Goal: Check status: Check status

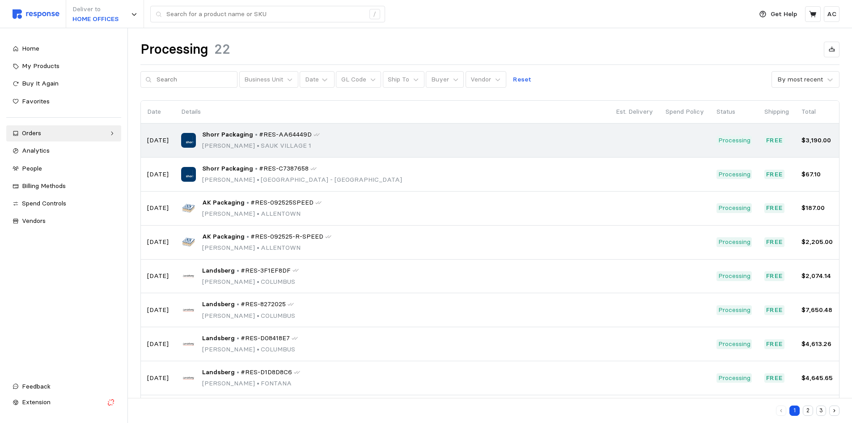
click at [391, 144] on div "Shorr Packaging • #RES-AA64449D [PERSON_NAME] • [GEOGRAPHIC_DATA] 1" at bounding box center [392, 140] width 422 height 21
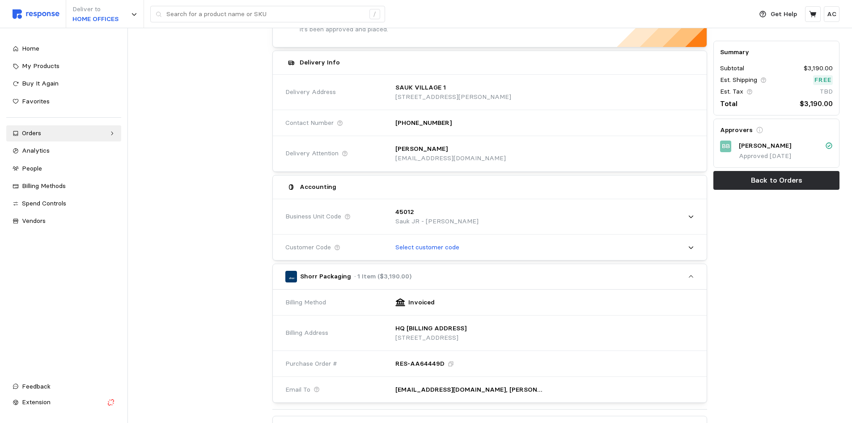
scroll to position [89, 0]
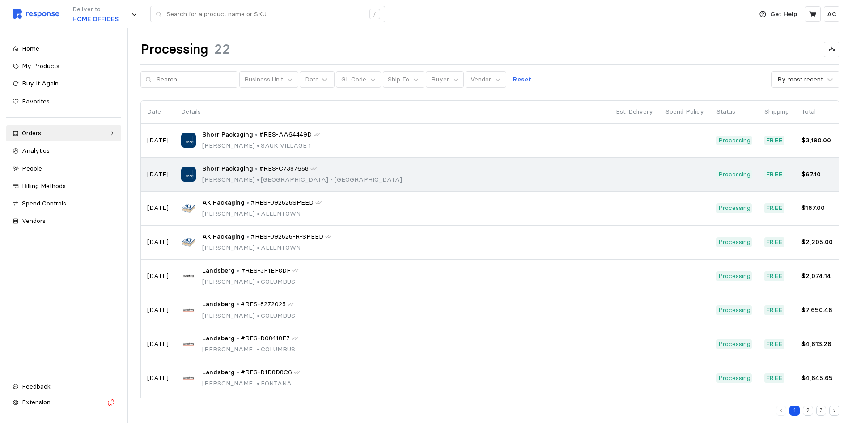
click at [252, 175] on p "[PERSON_NAME] • [GEOGRAPHIC_DATA] - [GEOGRAPHIC_DATA]" at bounding box center [302, 180] width 200 height 10
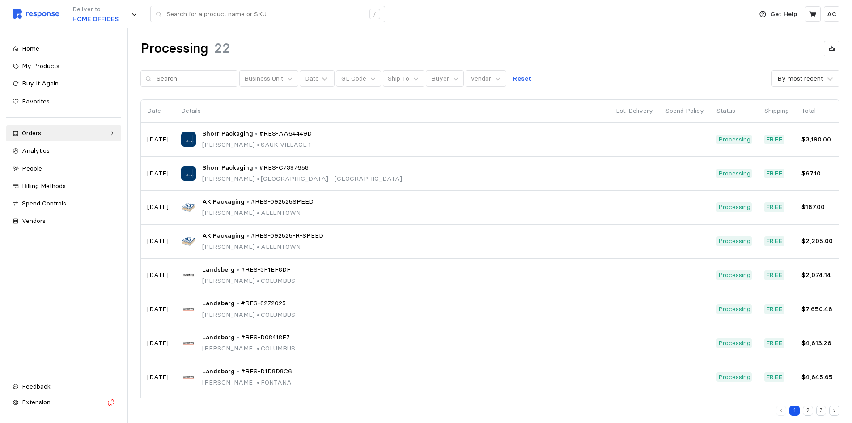
scroll to position [2, 0]
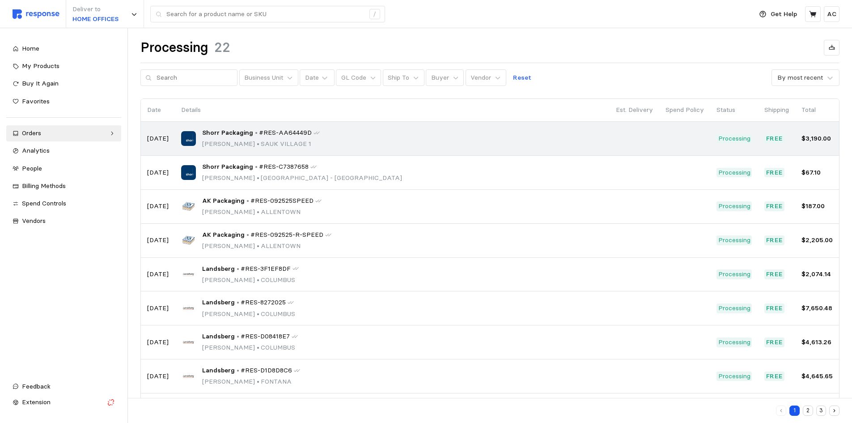
click at [255, 137] on p "•" at bounding box center [256, 133] width 3 height 10
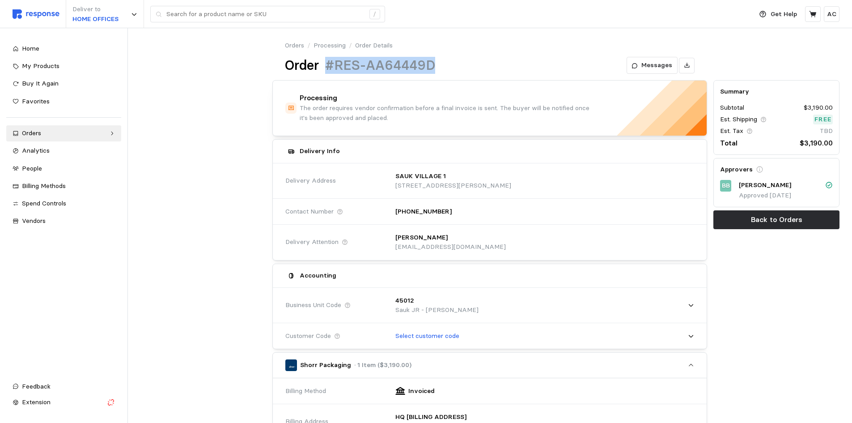
drag, startPoint x: 434, startPoint y: 64, endPoint x: 327, endPoint y: 59, distance: 107.5
click at [327, 59] on h1 "#RES-AA64449D" at bounding box center [380, 65] width 110 height 17
copy h1 "#RES-AA64449D"
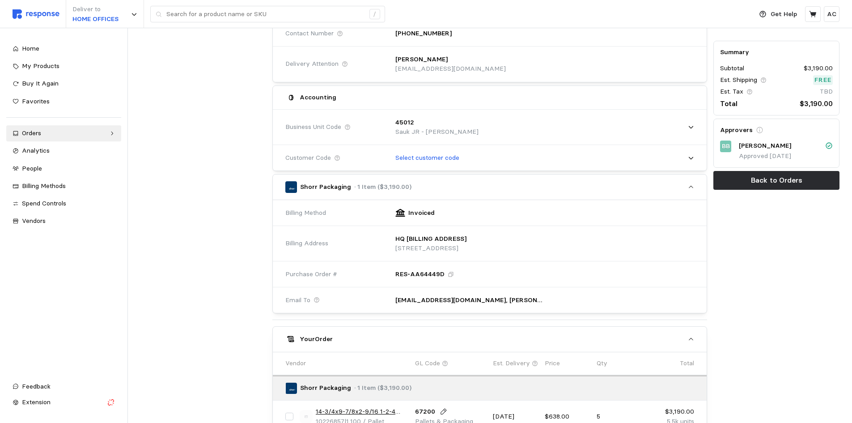
scroll to position [179, 0]
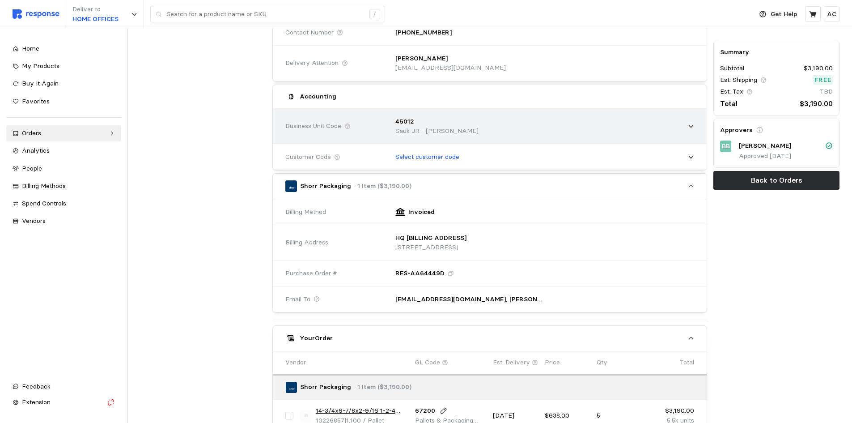
click at [689, 123] on div "45012 Sauk JR - [PERSON_NAME]" at bounding box center [541, 126] width 305 height 32
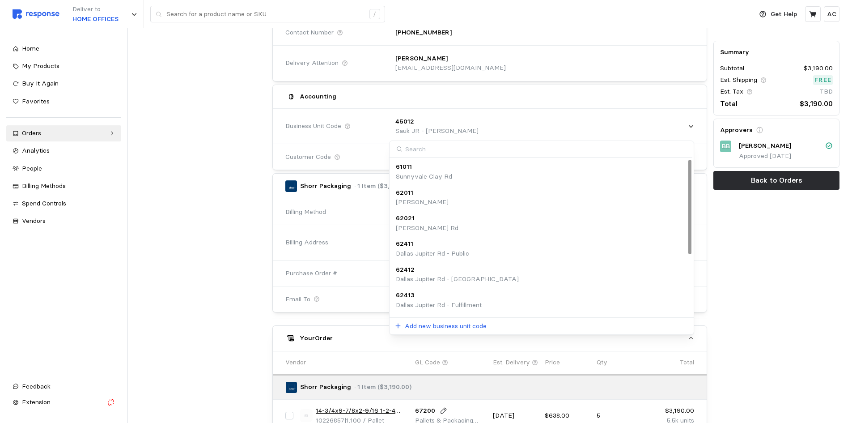
click at [490, 152] on input at bounding box center [541, 149] width 302 height 17
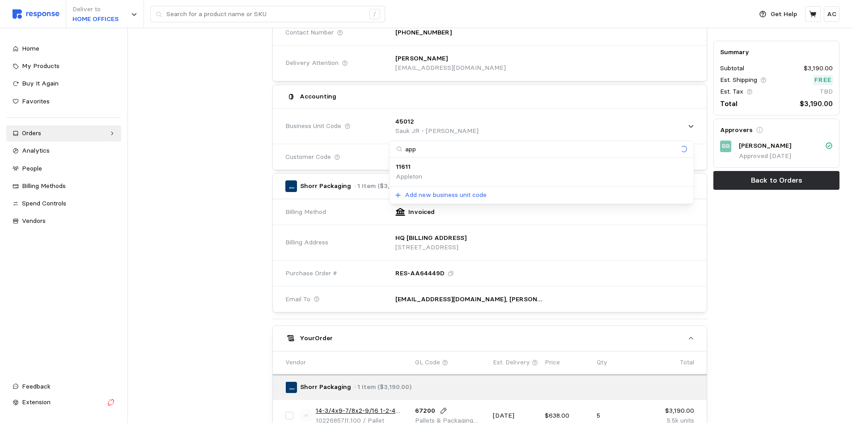
type input "appl"
click at [490, 171] on div "11611 Appleton" at bounding box center [542, 171] width 292 height 19
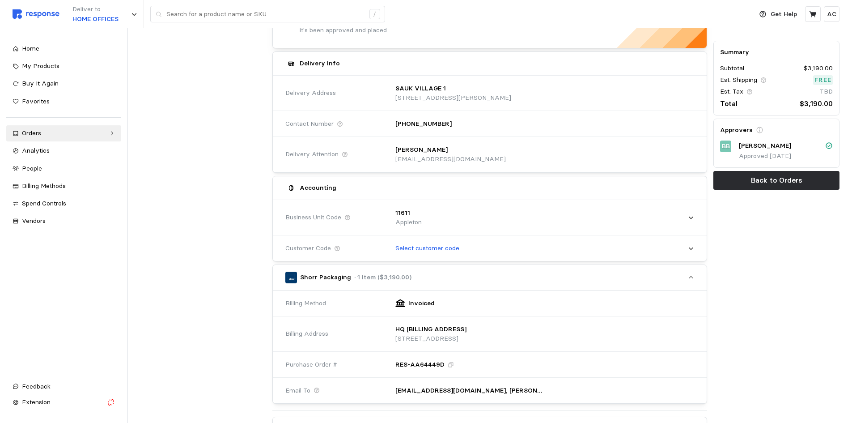
scroll to position [88, 0]
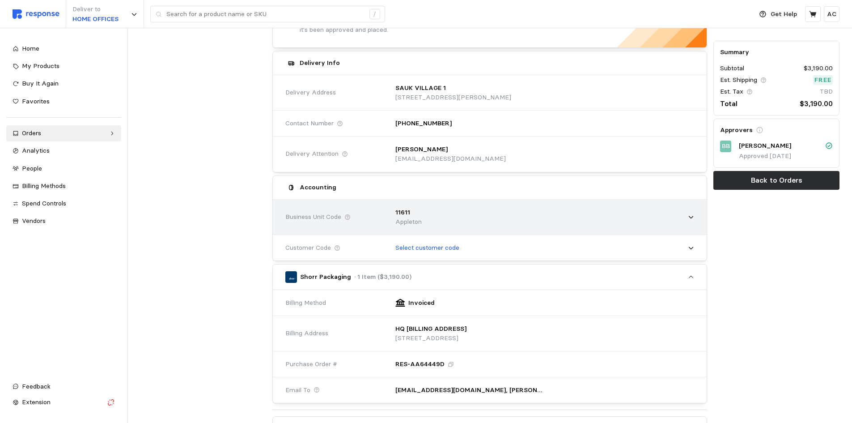
click at [481, 214] on div "11611 Appleton" at bounding box center [541, 217] width 305 height 32
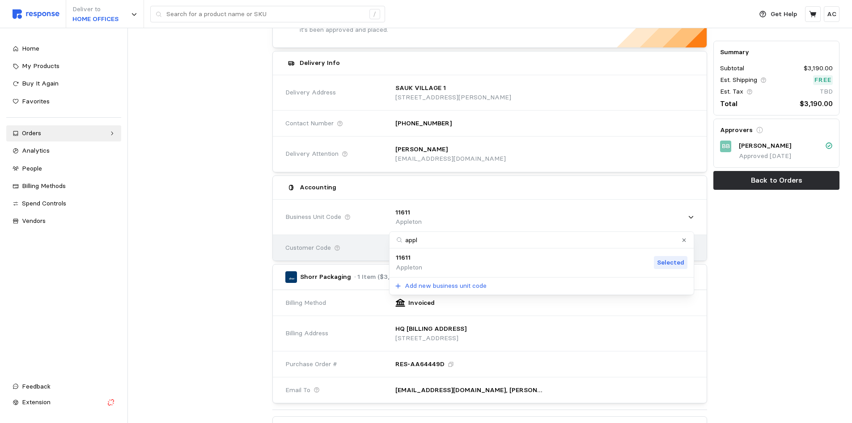
drag, startPoint x: 431, startPoint y: 240, endPoint x: 364, endPoint y: 238, distance: 67.6
click at [364, 238] on body "Deliver to HOME OFFICES / Get Help AC / Home My Products Buy It Again Favorites…" at bounding box center [426, 288] width 852 height 753
type input "sauk"
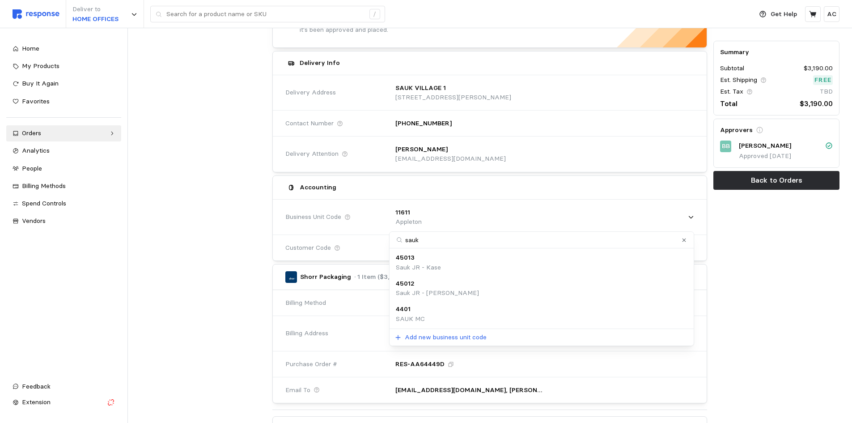
click at [803, 270] on div "Summary Subtotal $3,190.00 Est. Shipping Free Est. Tax TBD Total $3,190.00 Appr…" at bounding box center [776, 303] width 132 height 629
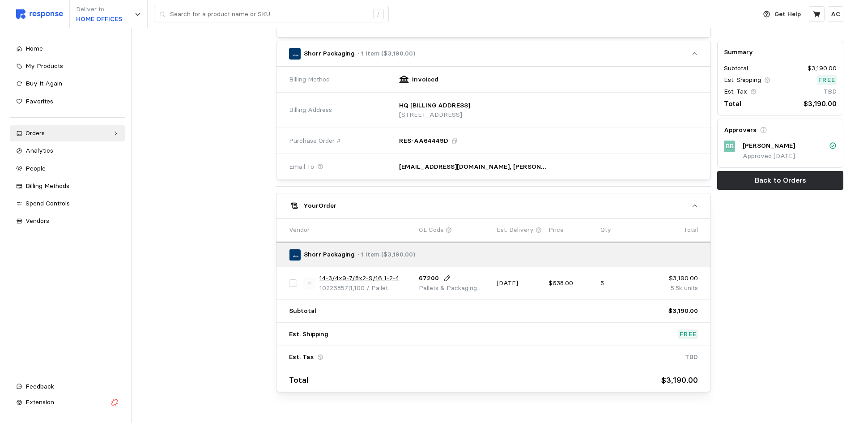
scroll to position [312, 0]
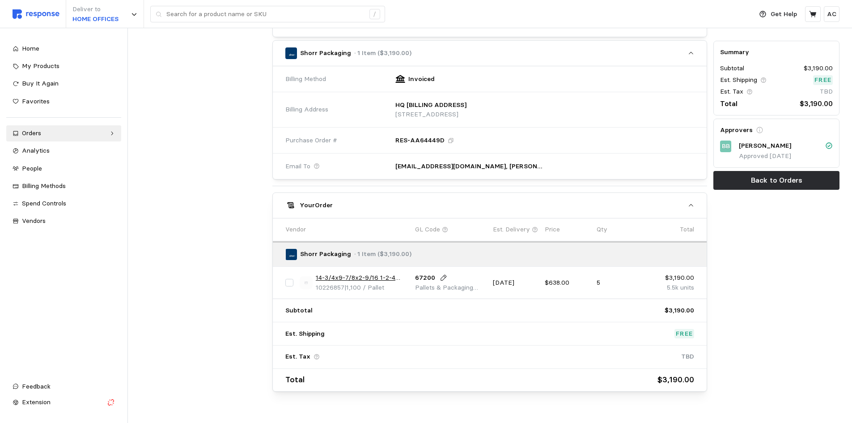
click at [382, 277] on link "14-3/4x9-7/8x2-9/16 1-2-4 Wine Bottle" at bounding box center [362, 278] width 93 height 10
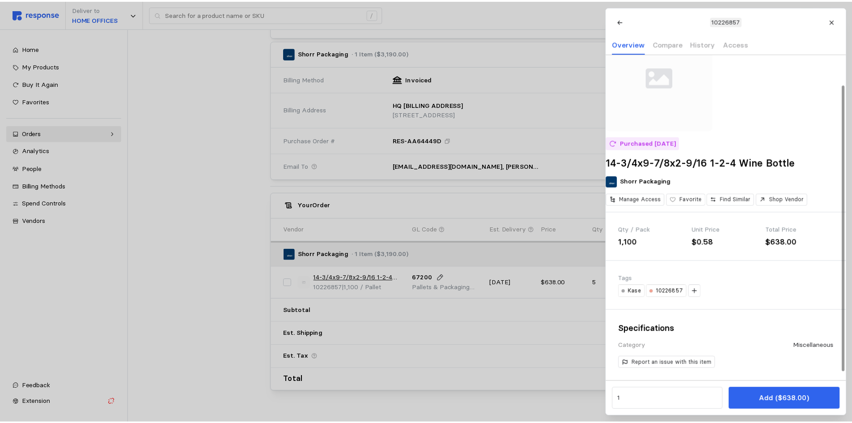
scroll to position [40, 0]
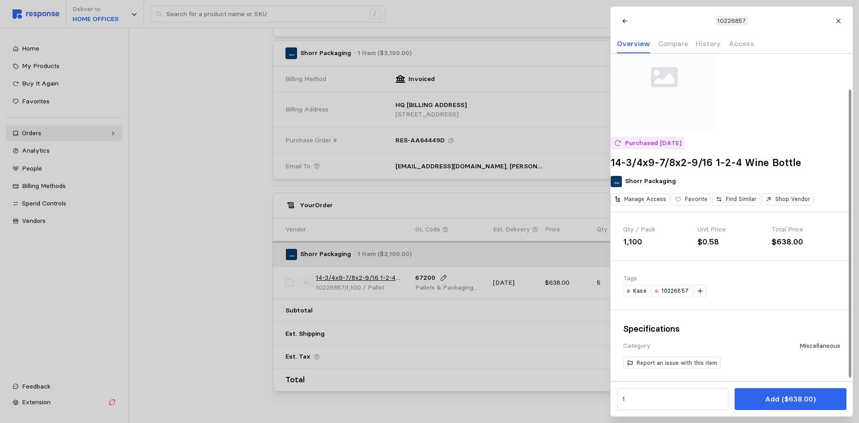
click at [211, 278] on div at bounding box center [429, 211] width 859 height 423
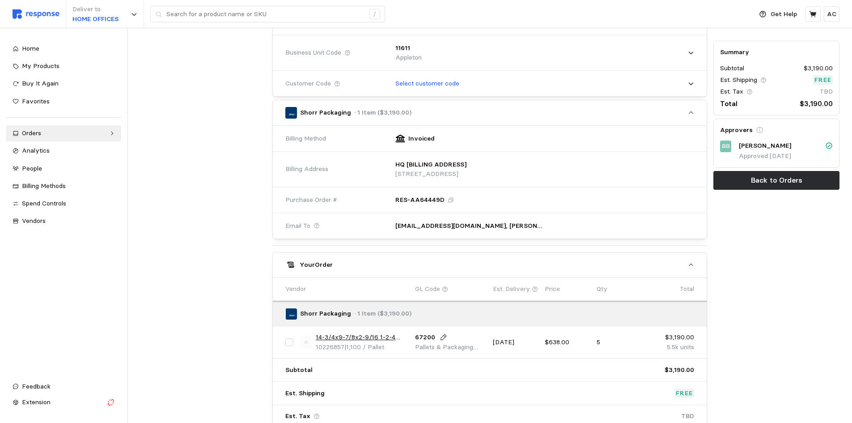
scroll to position [223, 0]
